Goal: Check status: Verify the current state of an ongoing process or item

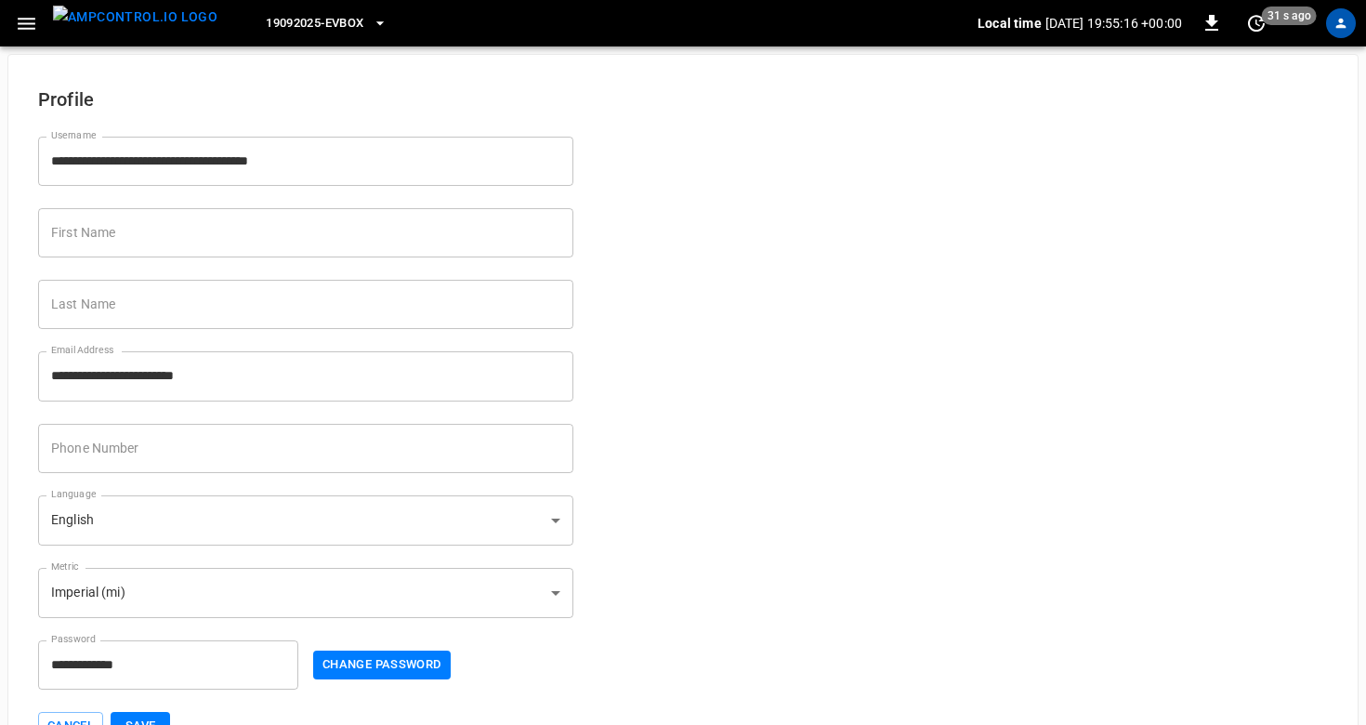
click at [120, 26] on img "menu" at bounding box center [135, 17] width 164 height 23
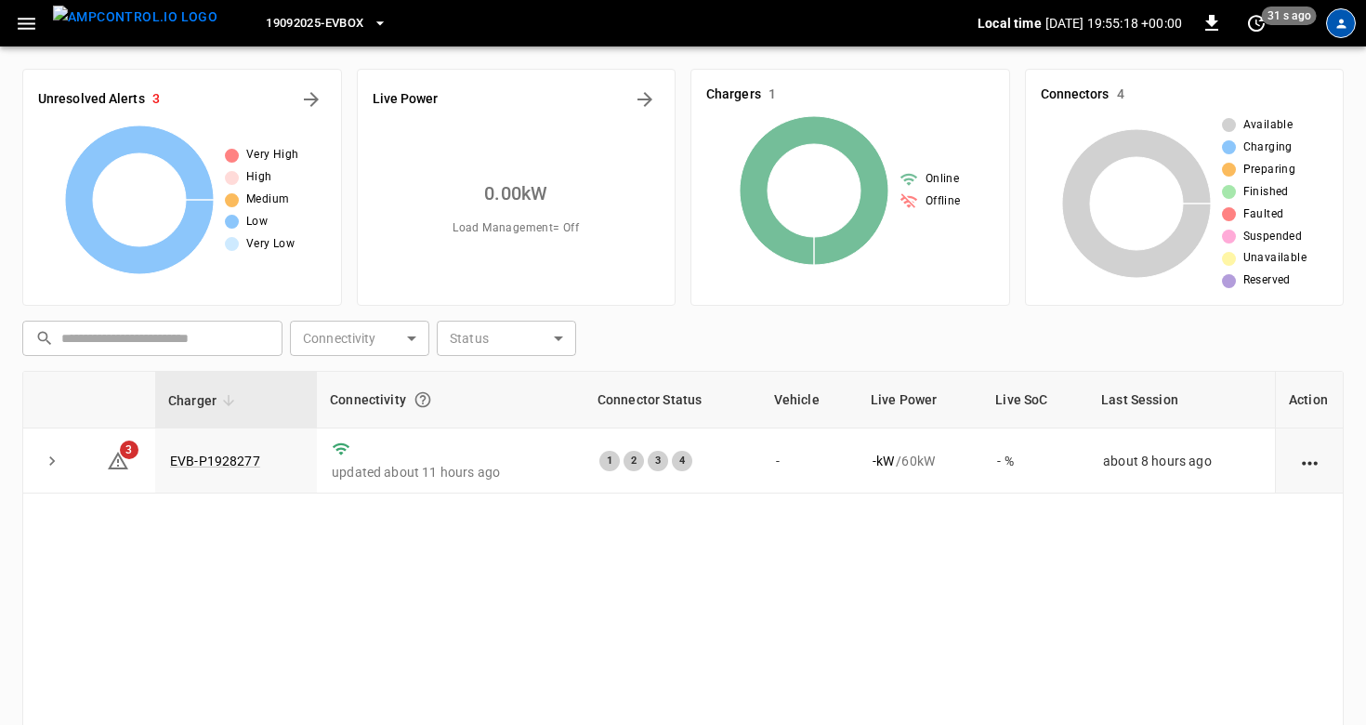
click at [1336, 19] on icon "profile-icon" at bounding box center [1341, 24] width 14 height 14
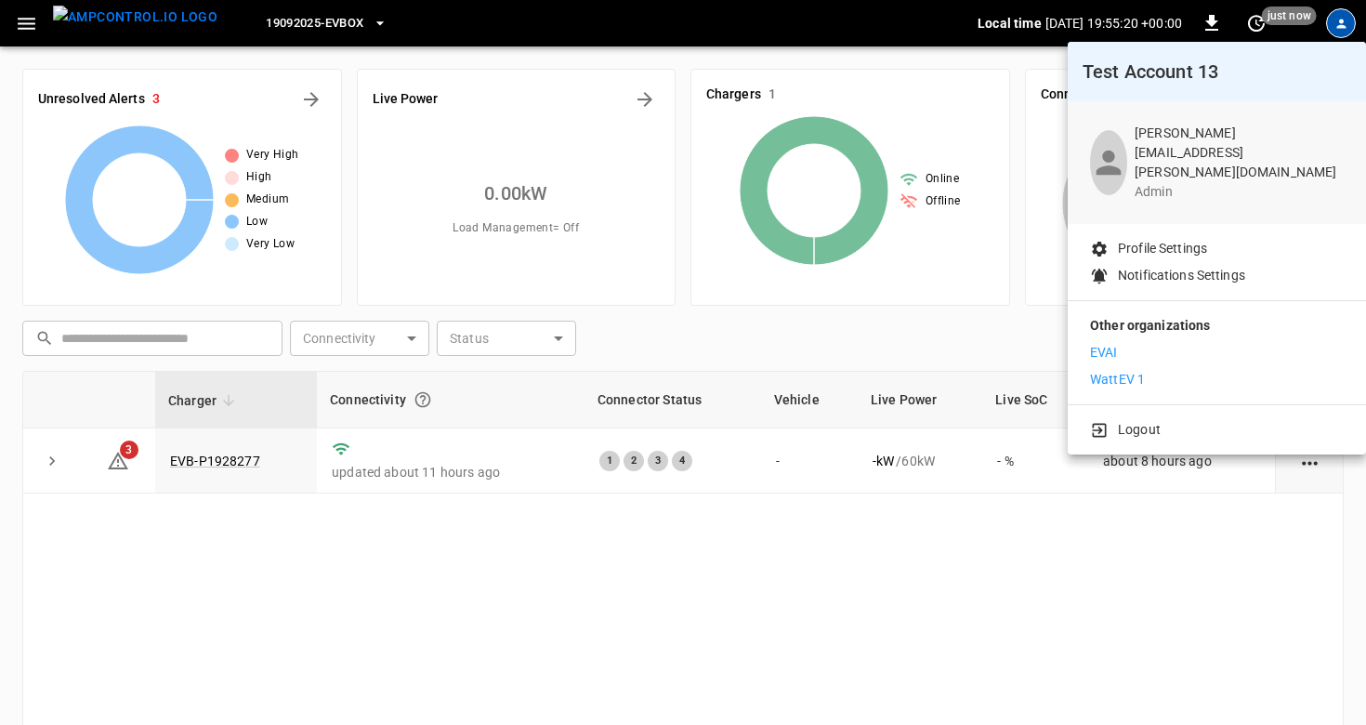
click at [1209, 384] on div "Other organizations [PERSON_NAME] 1" at bounding box center [1217, 352] width 298 height 103
click at [1205, 373] on li "WattEV 1" at bounding box center [1217, 380] width 254 height 20
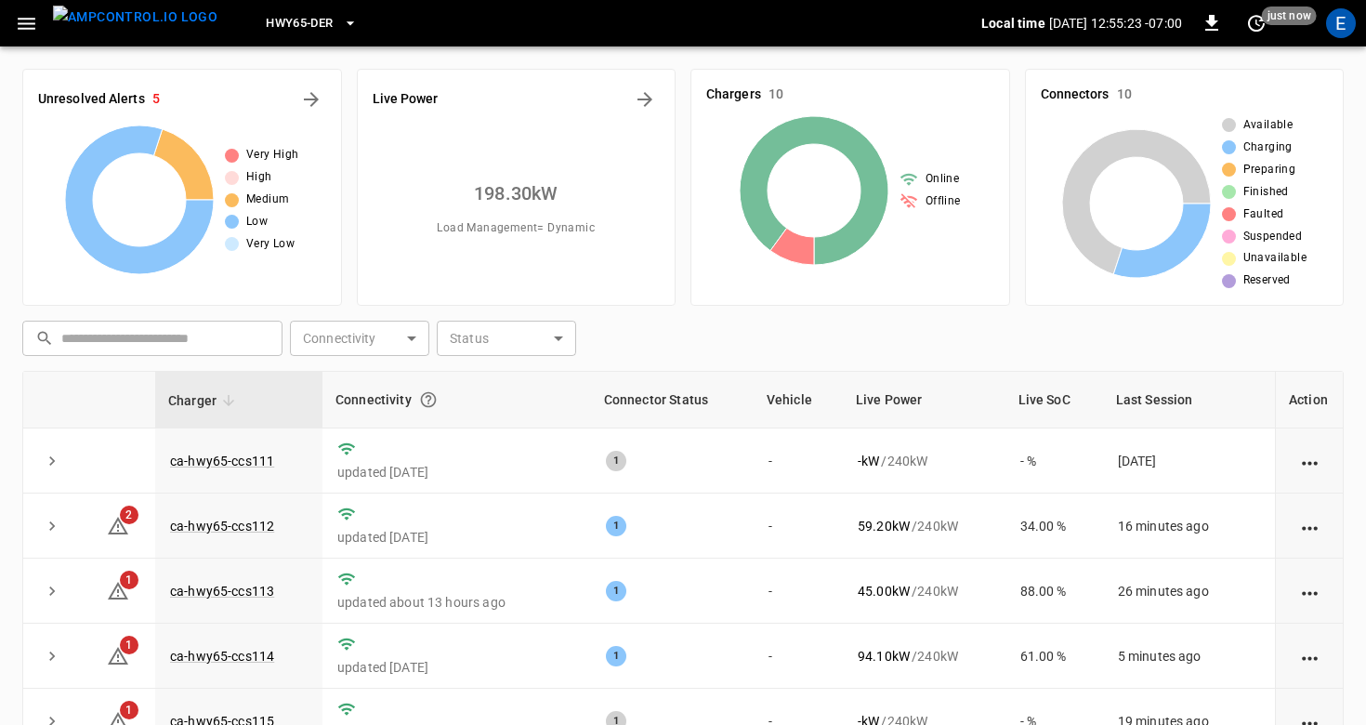
click at [274, 24] on span "HWY65-DER" at bounding box center [299, 23] width 67 height 21
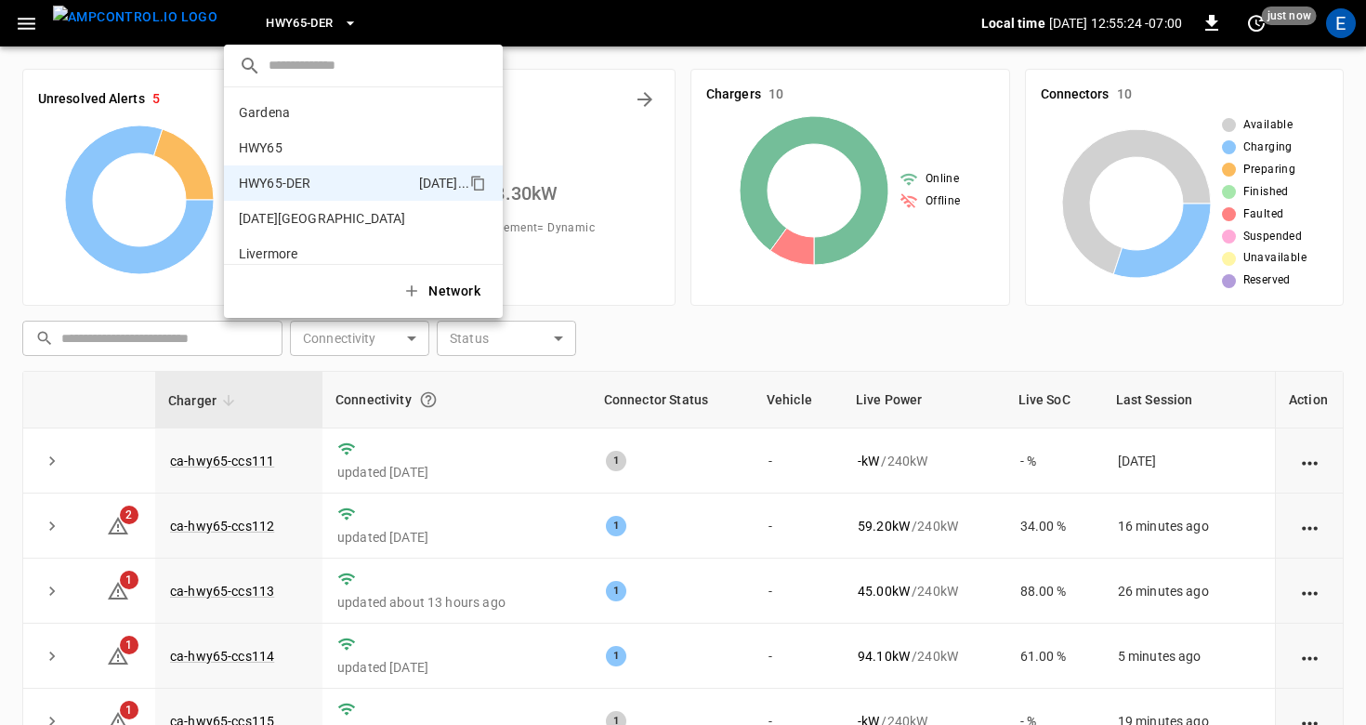
scroll to position [65, 0]
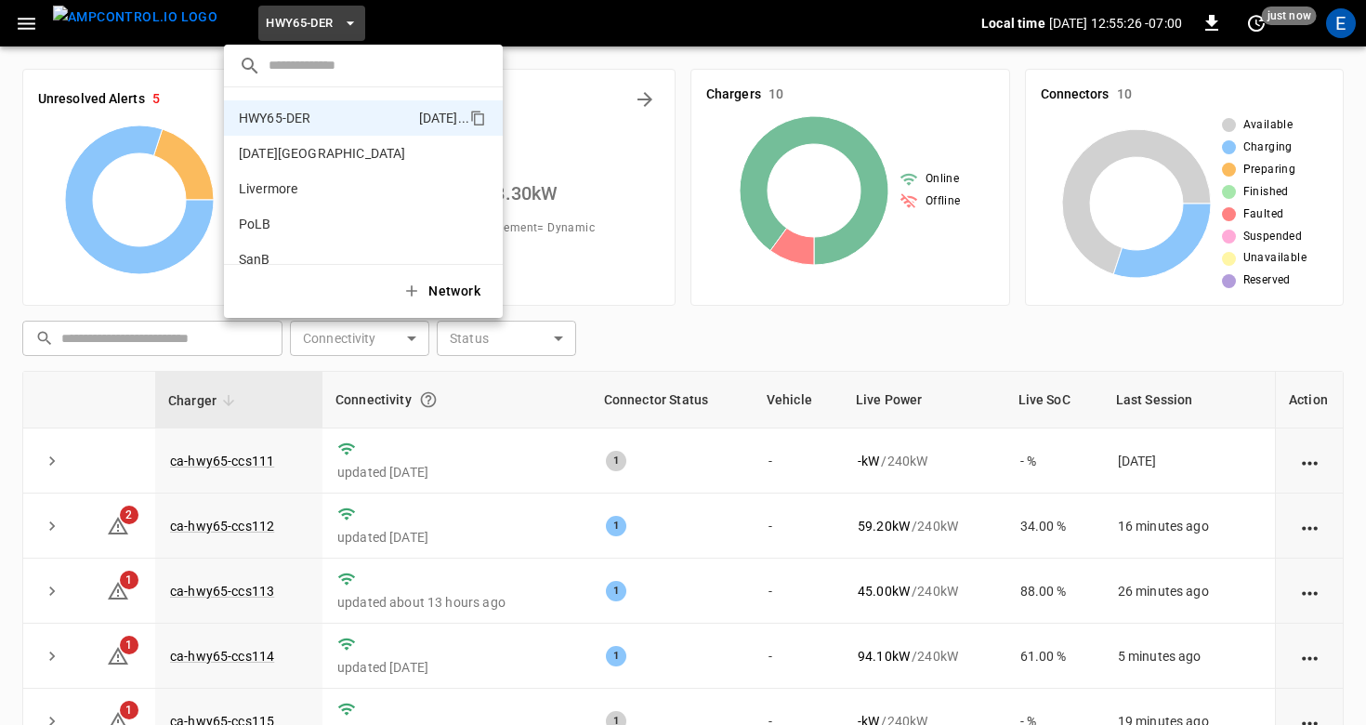
click at [383, 587] on div at bounding box center [683, 362] width 1366 height 725
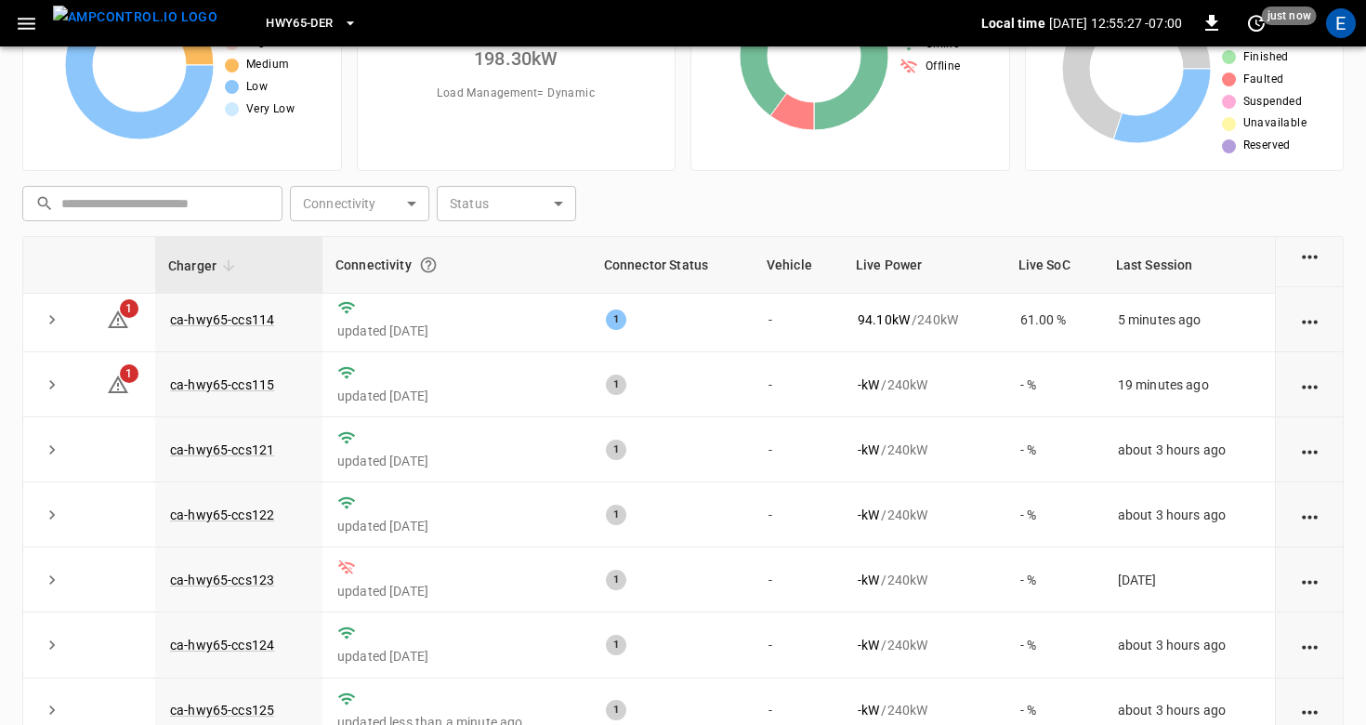
scroll to position [225, 0]
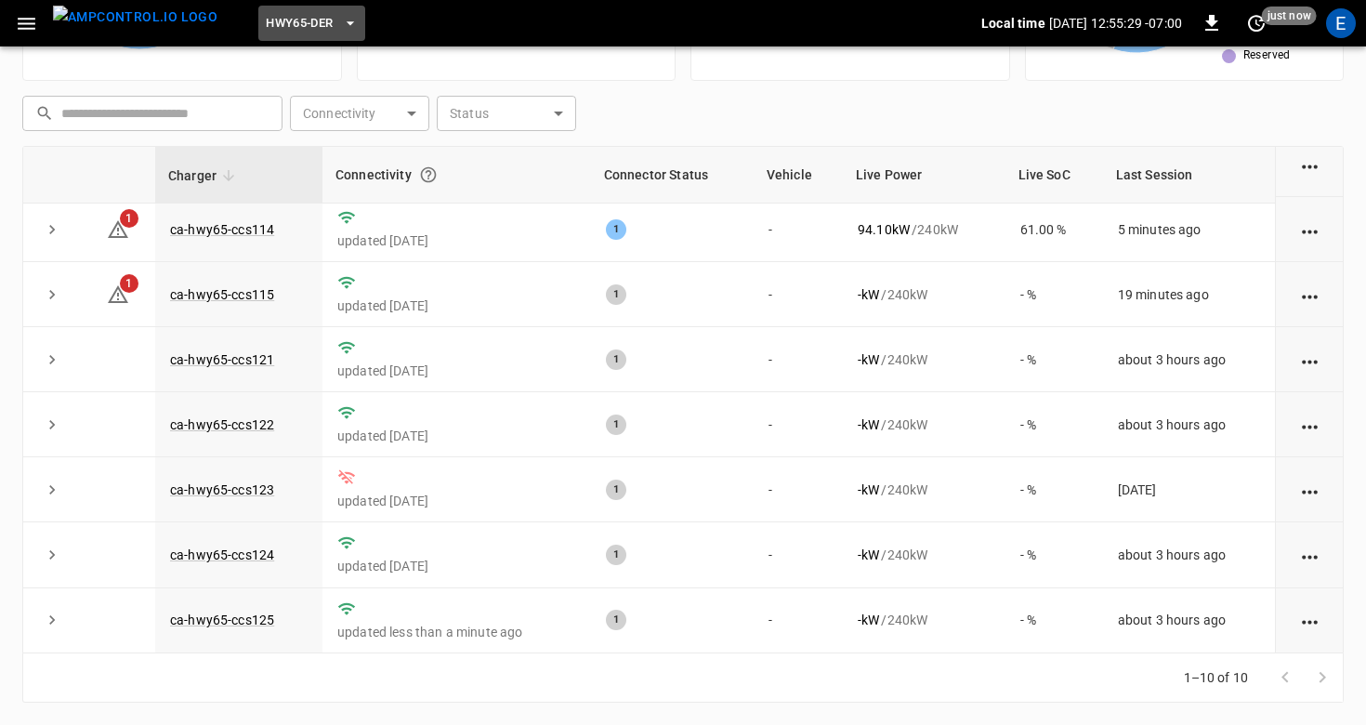
click at [297, 15] on span "HWY65-DER" at bounding box center [299, 23] width 67 height 21
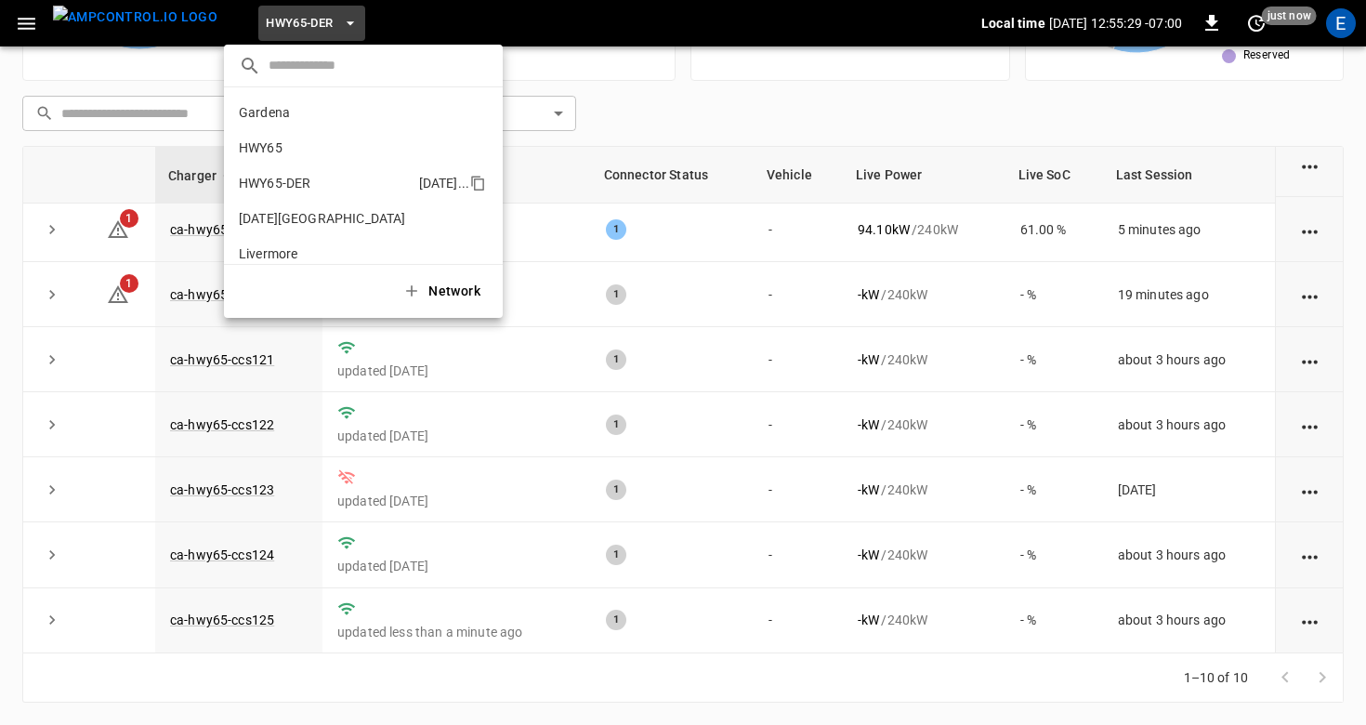
scroll to position [65, 0]
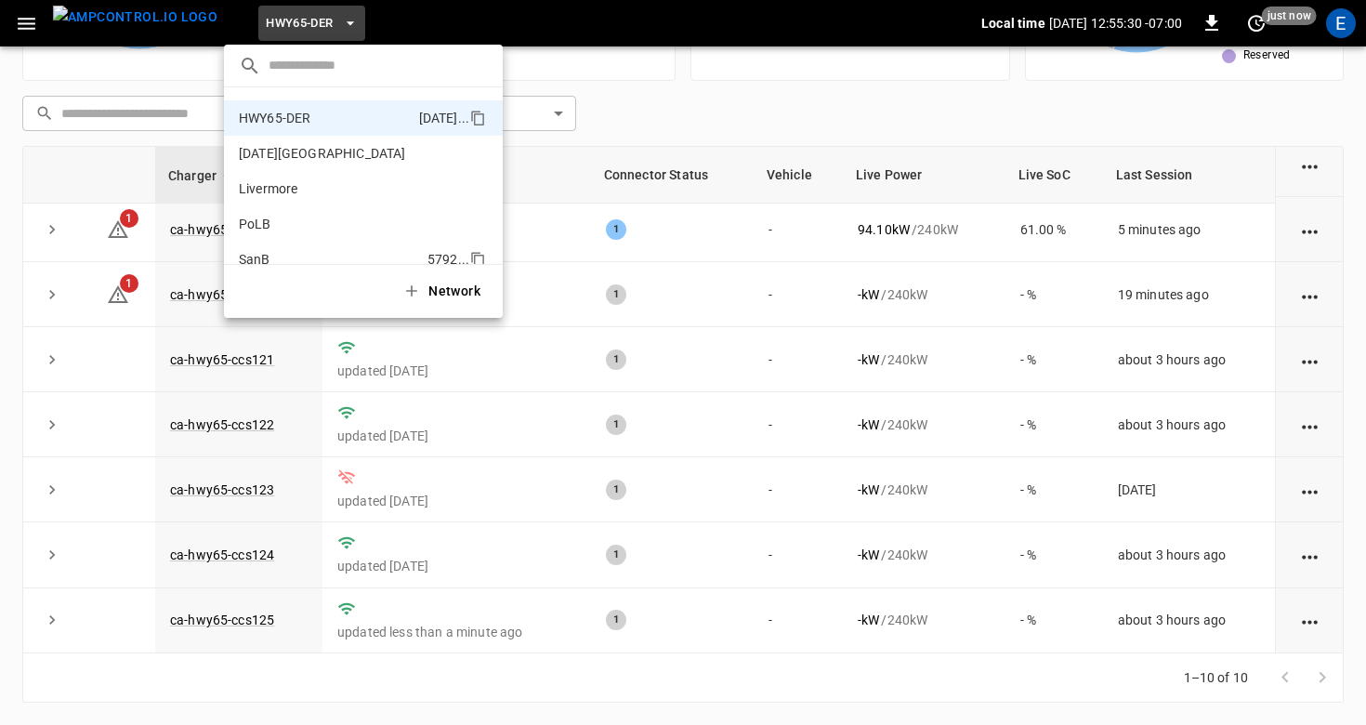
click at [332, 252] on p "SanB" at bounding box center [329, 259] width 181 height 19
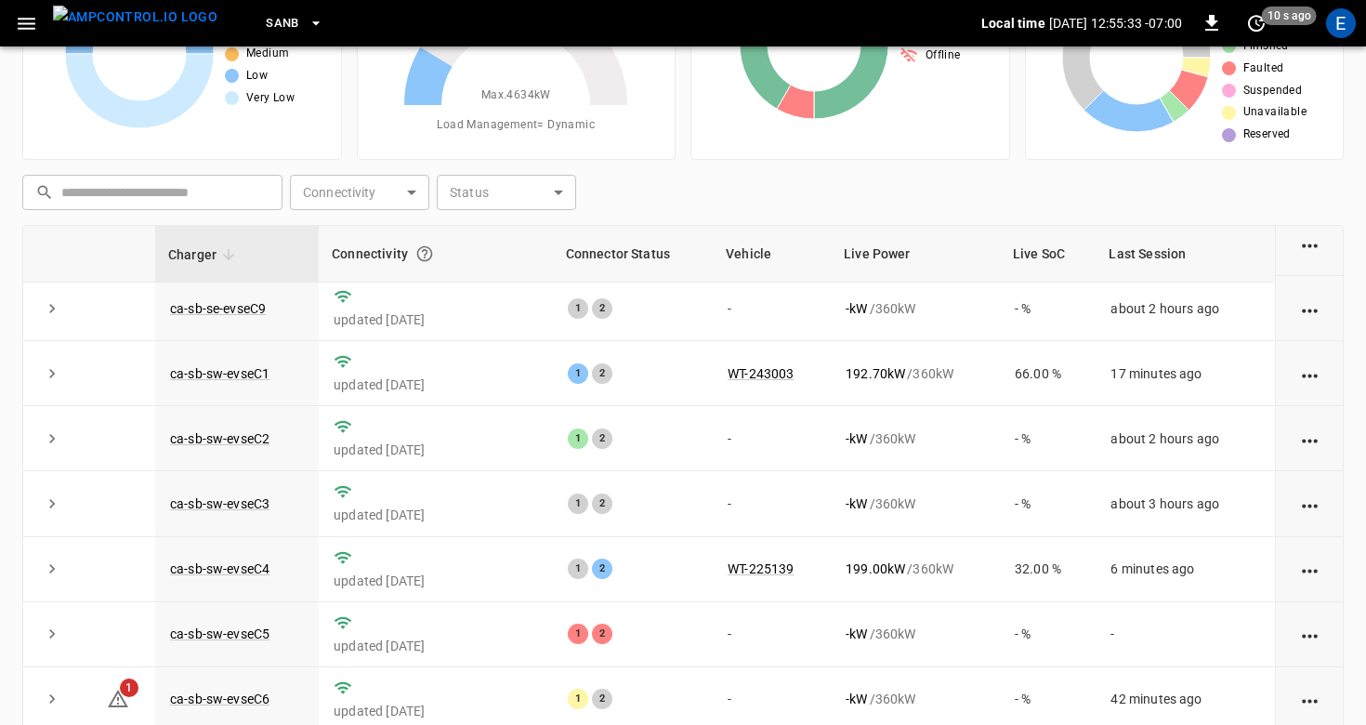
scroll to position [225, 0]
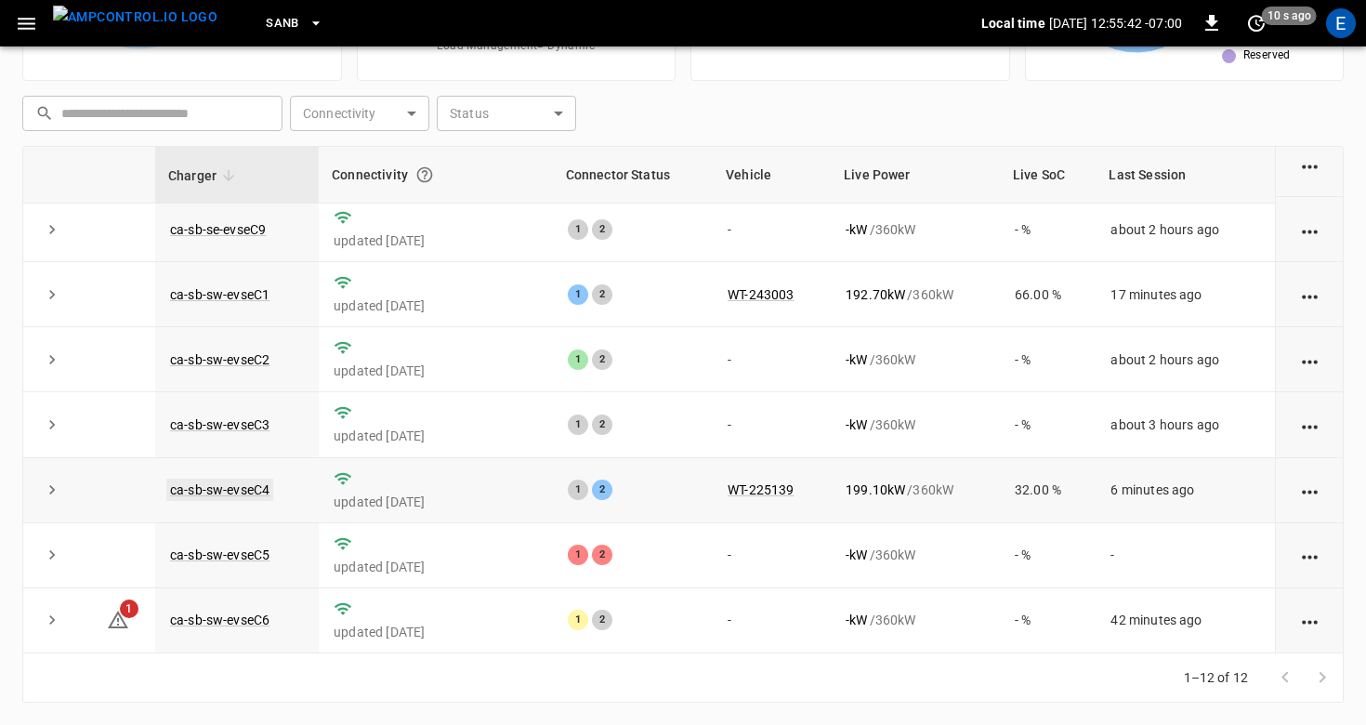
click at [250, 488] on link "ca-sb-sw-evseC4" at bounding box center [219, 489] width 107 height 22
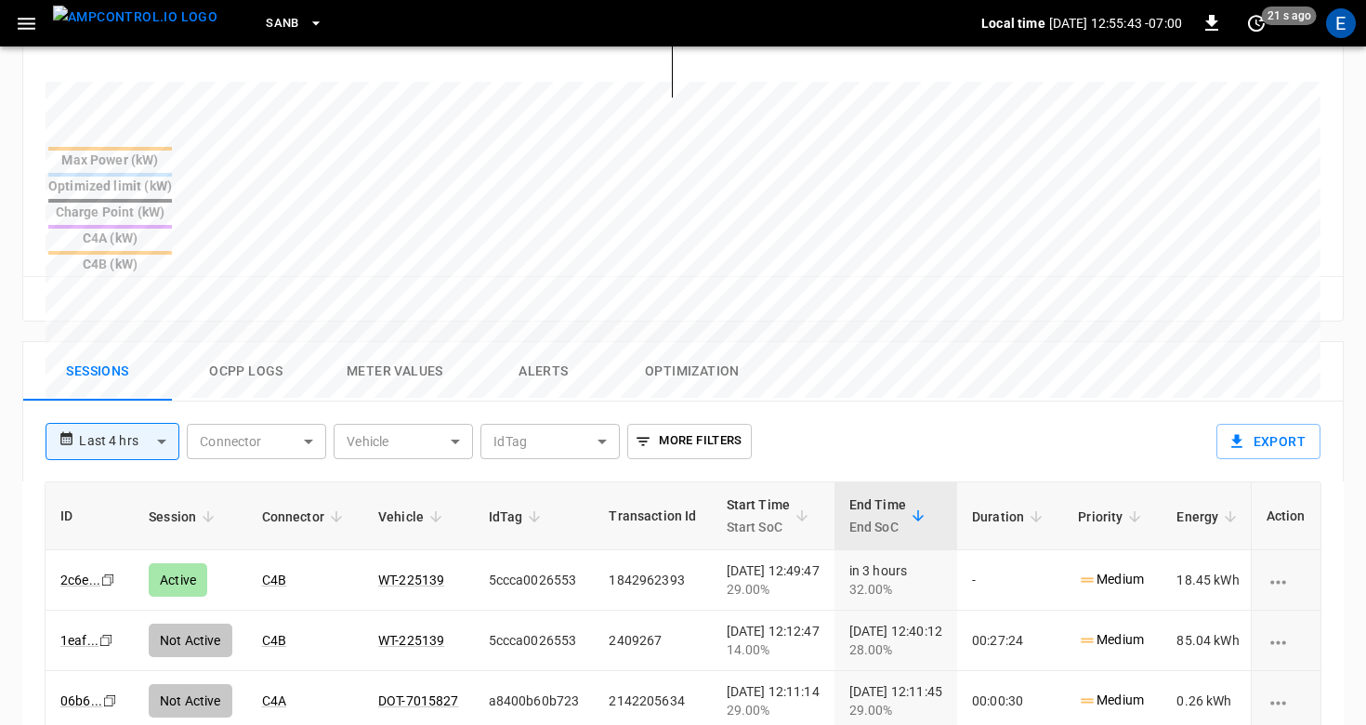
scroll to position [720, 0]
